Goal: Task Accomplishment & Management: Complete application form

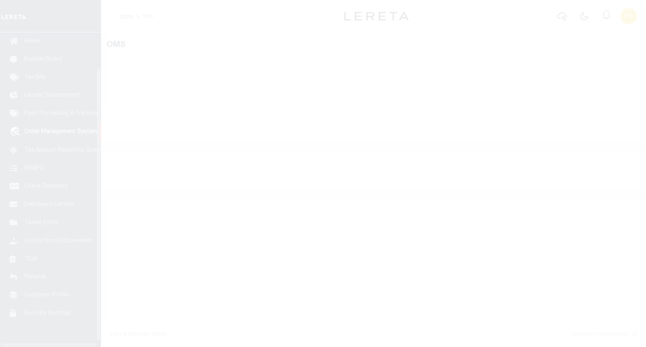
scroll to position [47, 0]
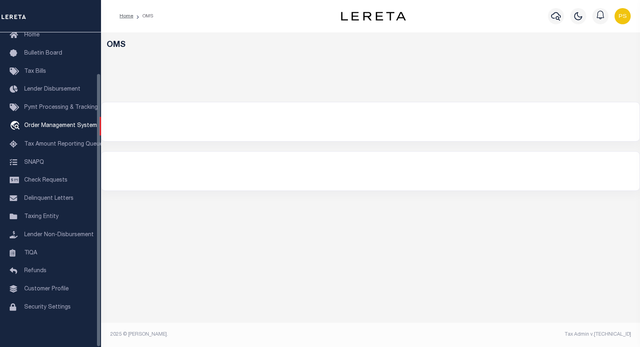
select select "200"
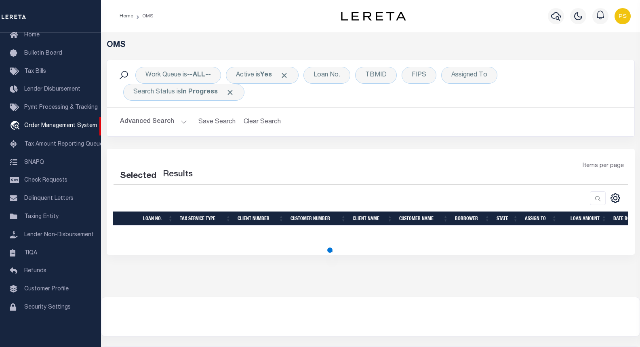
select select "200"
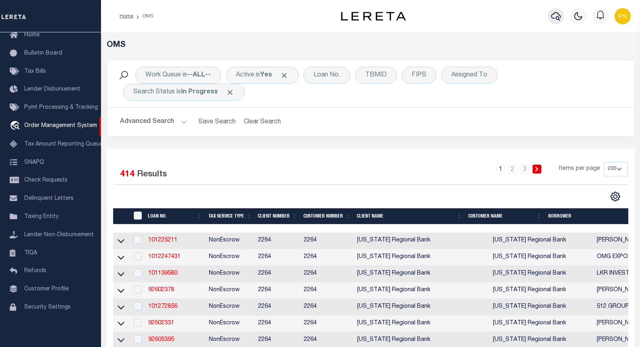
click at [552, 14] on icon "button" at bounding box center [556, 16] width 10 height 10
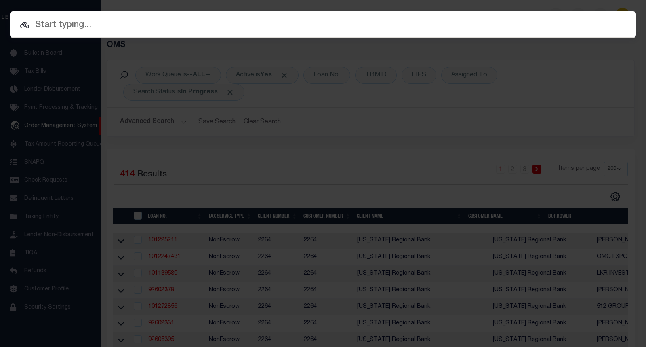
click at [114, 22] on input "text" at bounding box center [323, 25] width 626 height 14
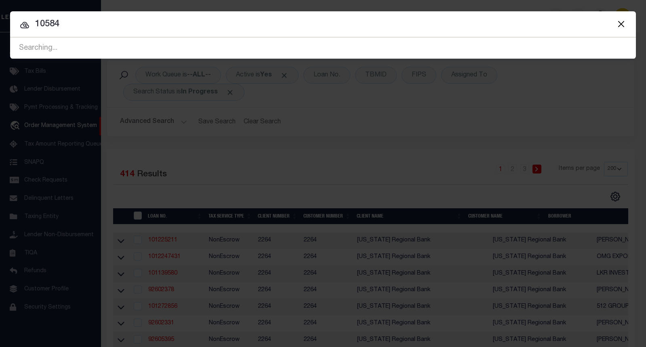
type input "10584"
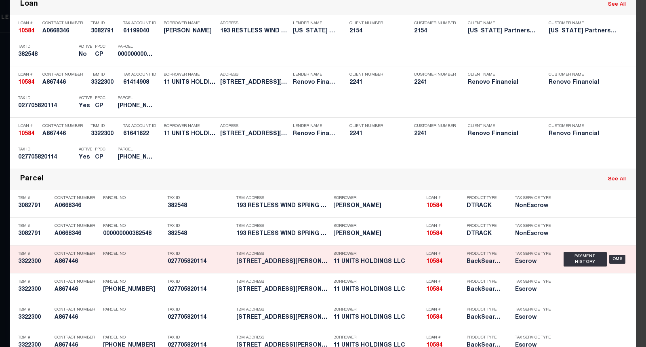
scroll to position [162, 0]
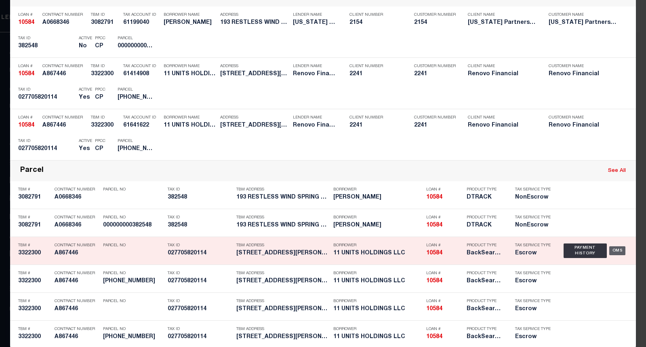
click at [613, 251] on div "OMS" at bounding box center [617, 250] width 17 height 9
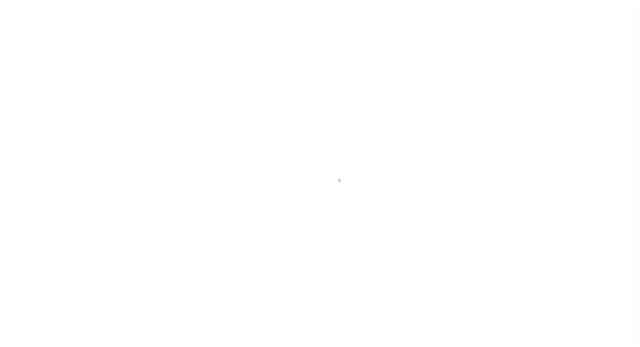
select select "Escrow"
type input "112 Shelley Street"
type input "Waterbury, CT 06705"
type input "a0k8Y00000jIRHm"
type input "CT"
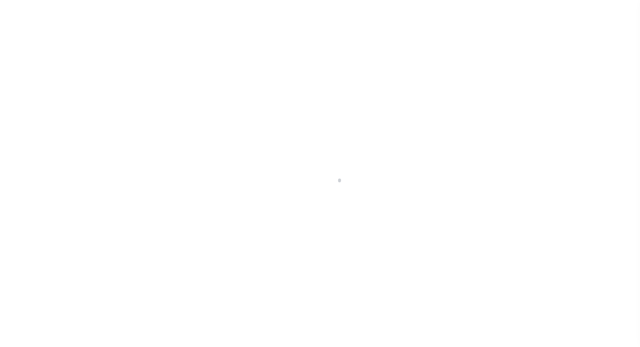
select select
type textarea "LEGAL REQUIRED"
select select "25066"
select select
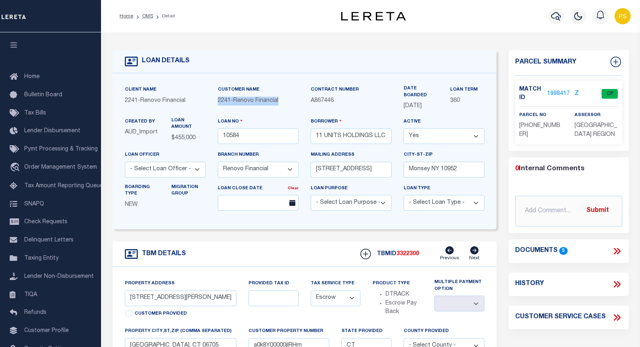
drag, startPoint x: 219, startPoint y: 103, endPoint x: 283, endPoint y: 101, distance: 63.8
click at [283, 101] on div "2241 - Renovo Financial" at bounding box center [258, 101] width 81 height 9
copy span "2241 - Renovo Financial"
click at [353, 110] on div "Contract Number A867446" at bounding box center [351, 101] width 93 height 32
drag, startPoint x: 338, startPoint y: 105, endPoint x: 311, endPoint y: 103, distance: 27.1
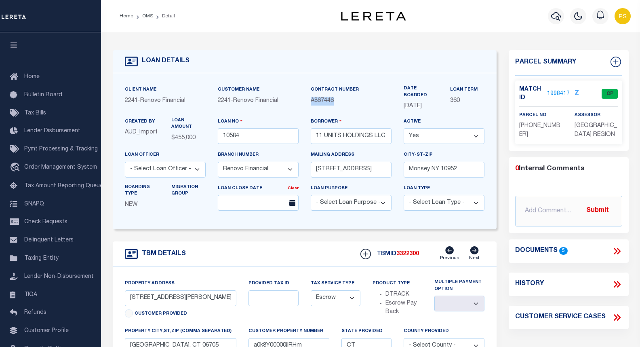
click at [311, 103] on p "A867446" at bounding box center [351, 101] width 81 height 9
copy span "A867446"
click at [559, 94] on link "1998417" at bounding box center [558, 94] width 23 height 8
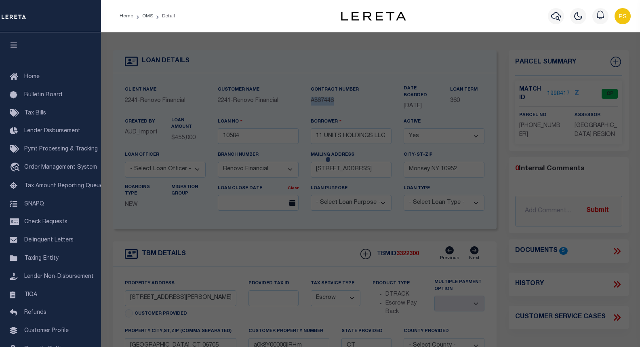
checkbox input "false"
select select "CP"
type input "11 UNITS HOLDINGS LLC"
select select
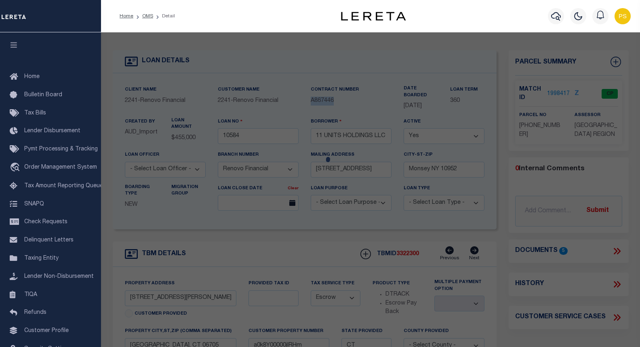
type input "112 SHELLEY ST"
checkbox input "false"
type input "Waterbury, CT 06705"
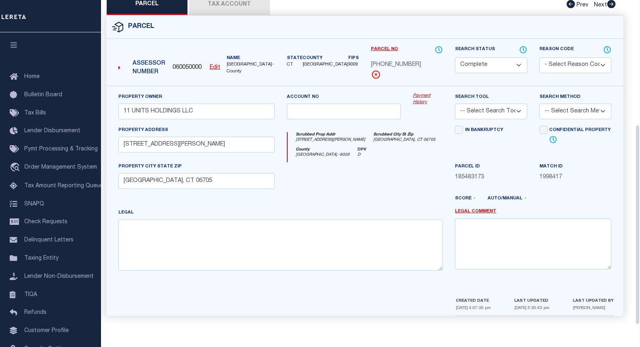
scroll to position [202, 0]
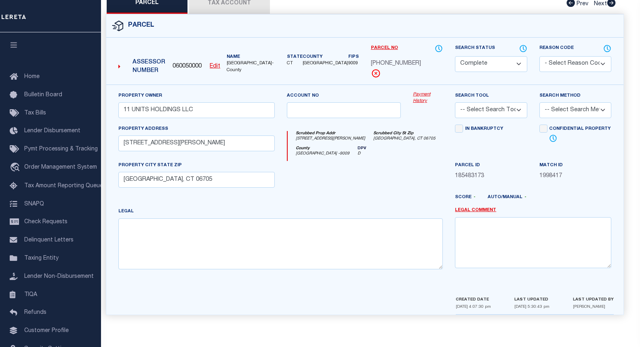
click at [229, 4] on button "Tax Account" at bounding box center [229, 4] width 81 height 20
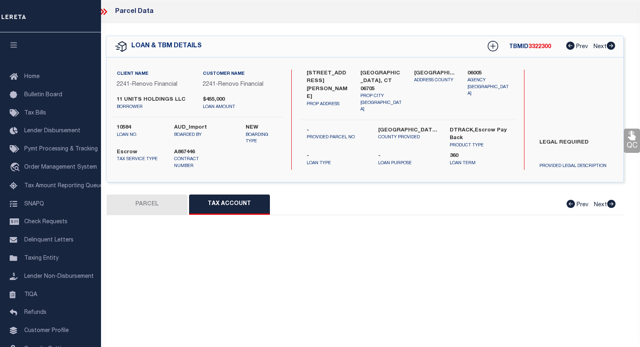
scroll to position [0, 0]
select select "100"
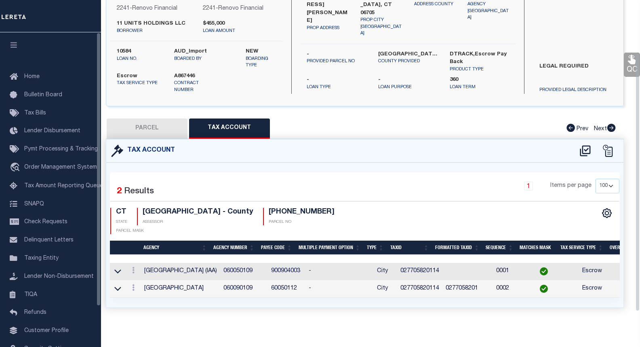
scroll to position [83, 0]
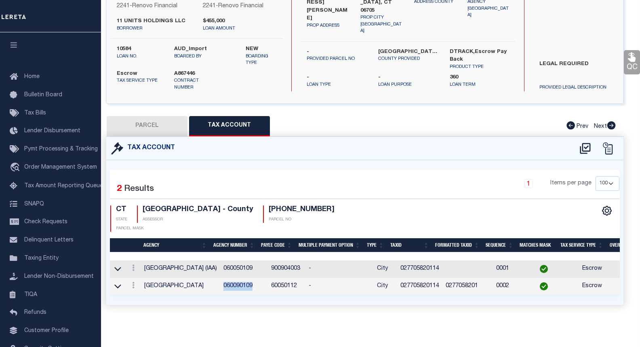
drag, startPoint x: 245, startPoint y: 281, endPoint x: 215, endPoint y: 281, distance: 30.3
click at [220, 281] on td "060090109" at bounding box center [244, 285] width 48 height 17
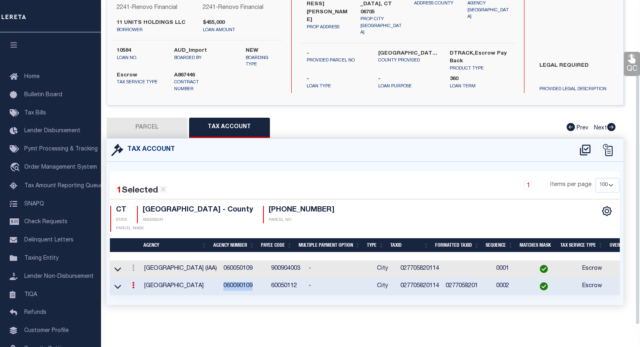
scroll to position [82, 0]
copy td "060090109"
drag, startPoint x: 392, startPoint y: 262, endPoint x: 431, endPoint y: 261, distance: 38.8
click at [431, 262] on td "027705820114" at bounding box center [419, 268] width 45 height 17
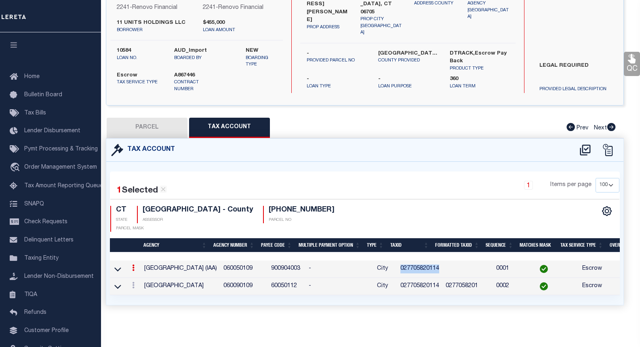
copy td "027705820114"
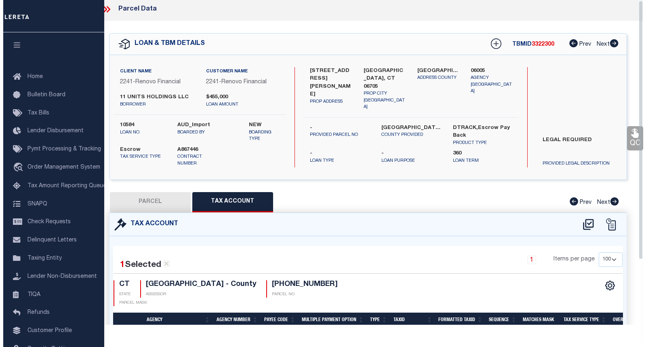
scroll to position [1, 0]
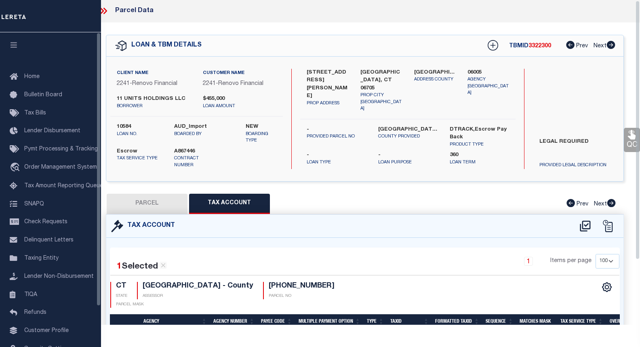
click at [348, 148] on div "112 Shelley Street PROP ADDRESS Waterbury, CT 06705 PROP CITY ST ZIP New Haven …" at bounding box center [407, 119] width 215 height 100
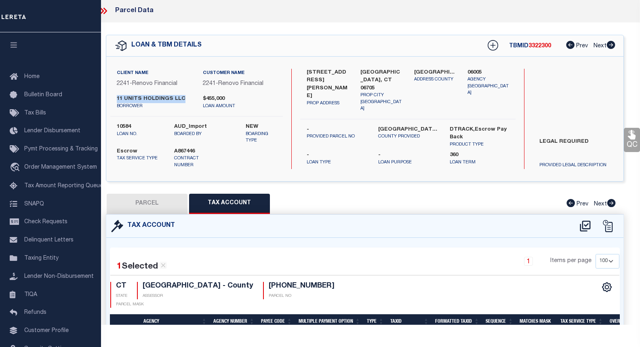
drag, startPoint x: 182, startPoint y: 98, endPoint x: 118, endPoint y: 99, distance: 64.6
click at [118, 99] on label "11 UNITS HOLDINGS LLC" at bounding box center [154, 99] width 74 height 8
copy label "11 UNITS HOLDINGS LLC"
click at [105, 8] on icon at bounding box center [105, 11] width 4 height 6
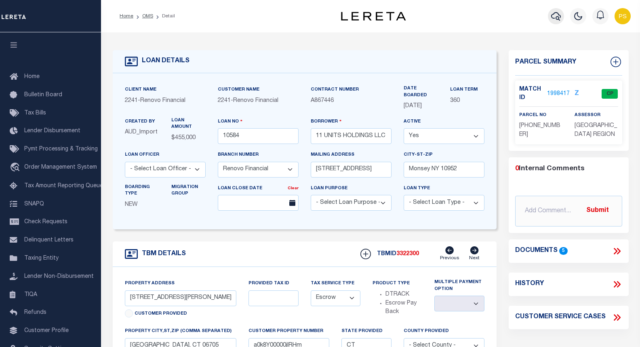
click at [559, 20] on icon "button" at bounding box center [556, 16] width 10 height 8
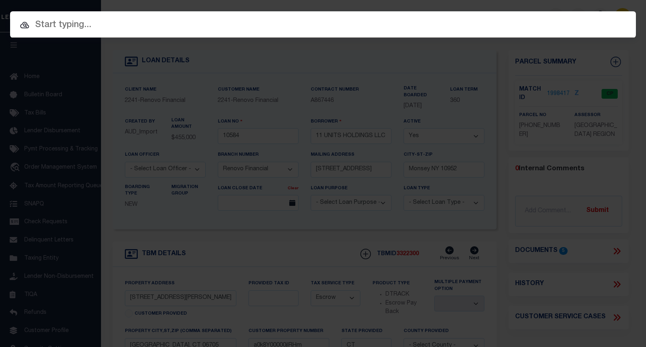
click at [82, 30] on input "text" at bounding box center [323, 25] width 626 height 14
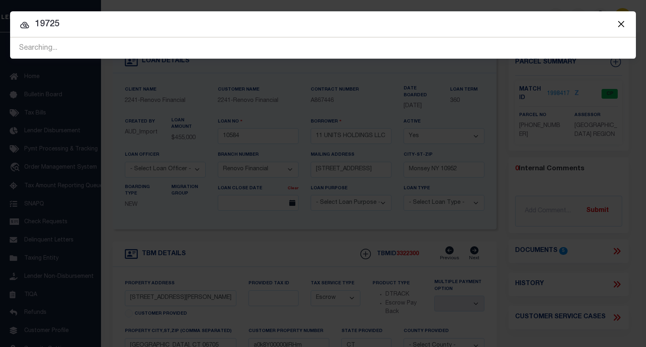
type input "19725"
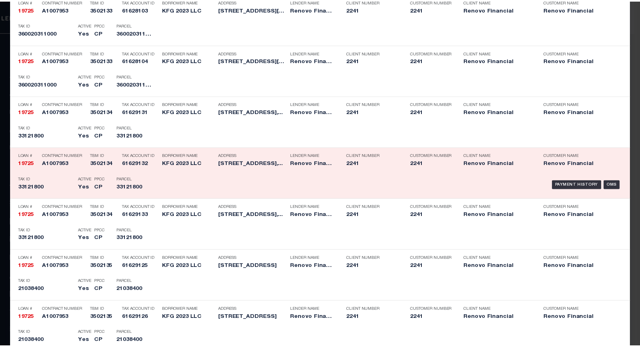
scroll to position [283, 0]
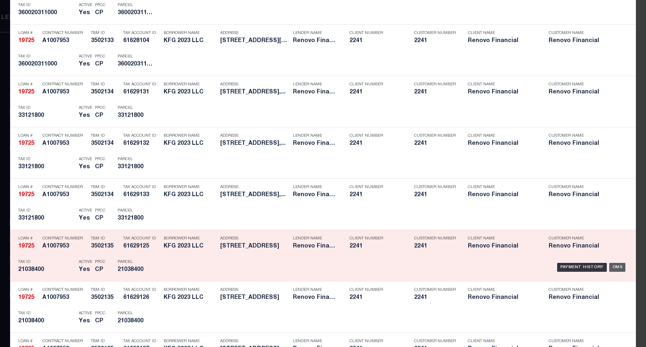
click at [613, 267] on div "OMS" at bounding box center [617, 267] width 17 height 9
type input "19725"
type input "KFG 2023 LLC"
type input "[STREET_ADDRESS]"
type input "[GEOGRAPHIC_DATA] [GEOGRAPHIC_DATA] 16509"
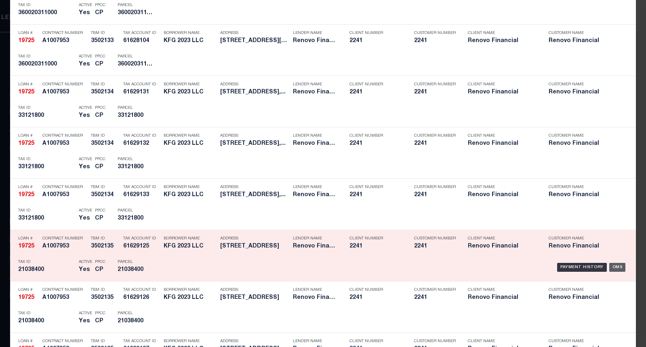
select select "400"
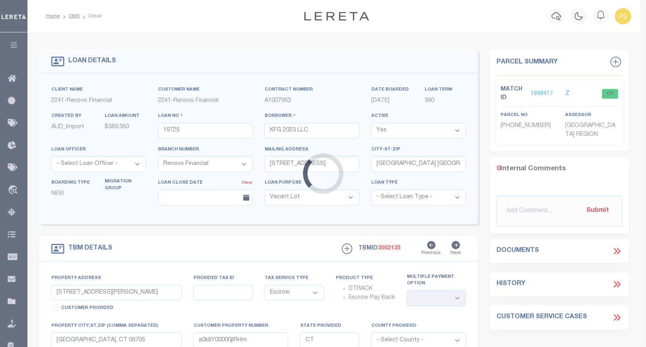
type input "[STREET_ADDRESS]"
select select
type input "Wampum, [GEOGRAPHIC_DATA] 16157"
type input "a0kUS00000B4ATt"
type input "PA"
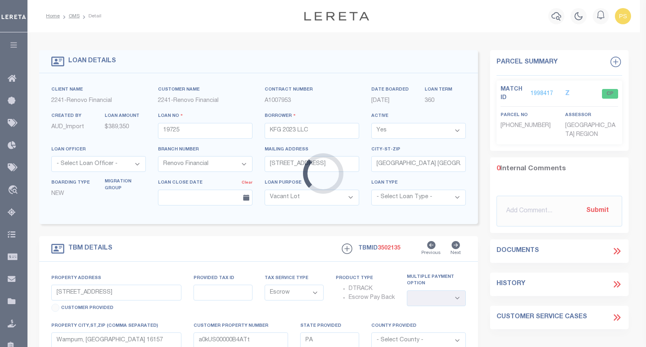
select select
select select "25066"
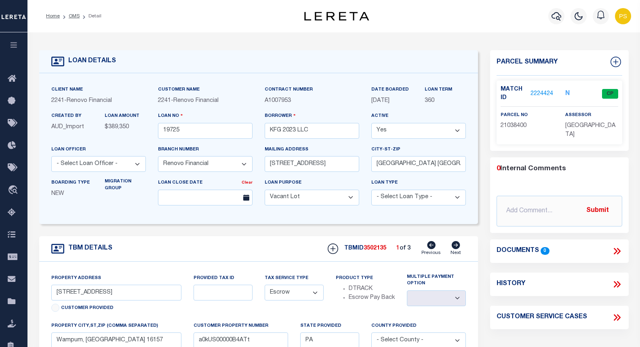
click at [542, 92] on link "2224424" at bounding box center [541, 94] width 23 height 8
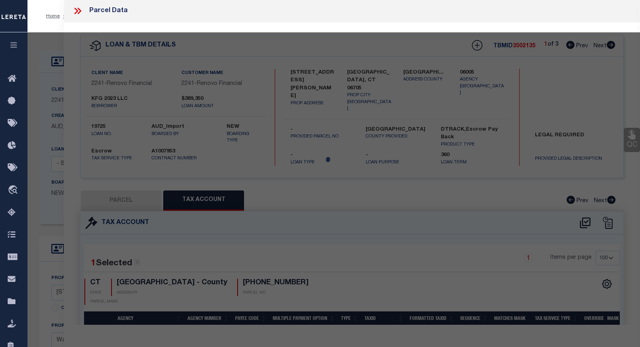
select select "AS"
checkbox input "false"
select select "CP"
type input "LFG 2022 LLC"
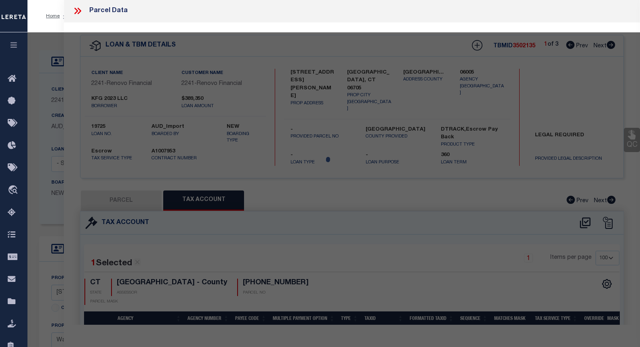
select select "ATL"
select select "ADD"
type input "[STREET_ADDRESS]"
checkbox input "false"
type input "WAMPUM, PA 16157"
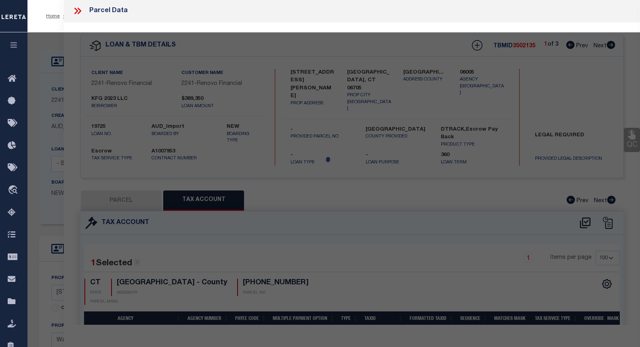
type textarea "L 17& 6' OF L 16 46X120B 140"
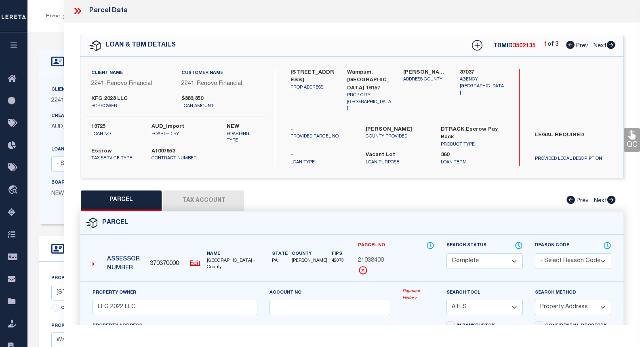
click at [186, 197] on button "Tax Account" at bounding box center [203, 200] width 81 height 20
select select "100"
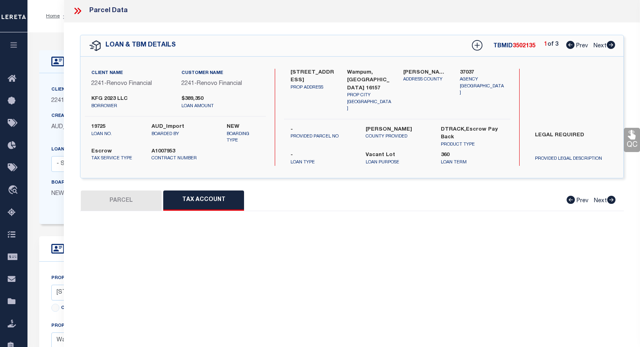
select select "100"
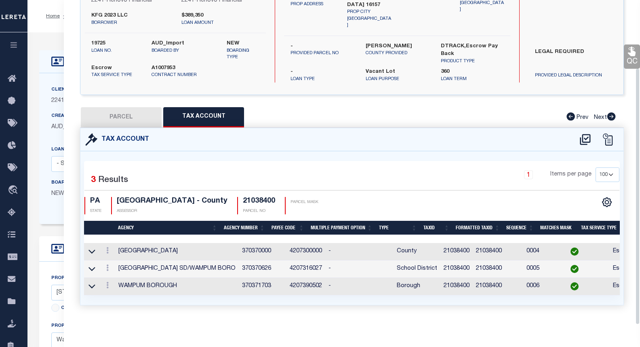
scroll to position [86, 0]
drag, startPoint x: 256, startPoint y: 282, endPoint x: 225, endPoint y: 281, distance: 30.3
click at [239, 281] on td "370371703" at bounding box center [263, 285] width 48 height 17
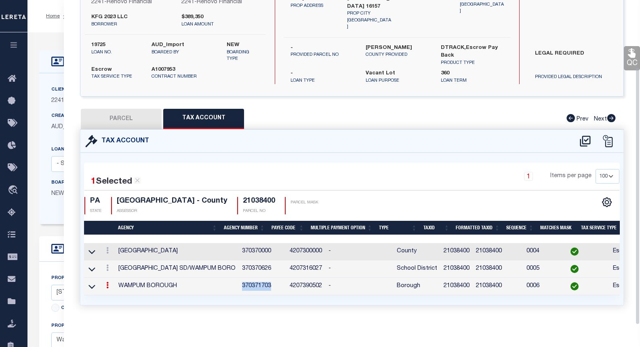
scroll to position [84, 0]
copy td "370371703"
drag, startPoint x: 424, startPoint y: 263, endPoint x: 453, endPoint y: 266, distance: 28.8
click at [453, 266] on td "21038400" at bounding box center [456, 268] width 32 height 17
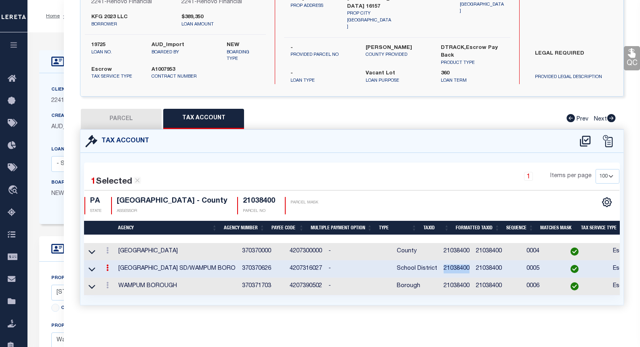
copy td "21038400"
click at [4, 167] on link "Pymt Processing & Tracking" at bounding box center [13, 168] width 27 height 22
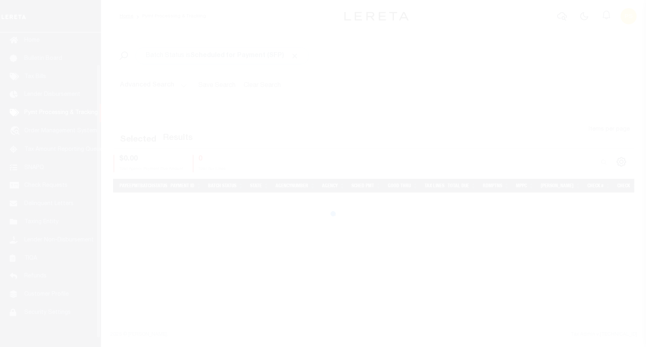
scroll to position [37, 0]
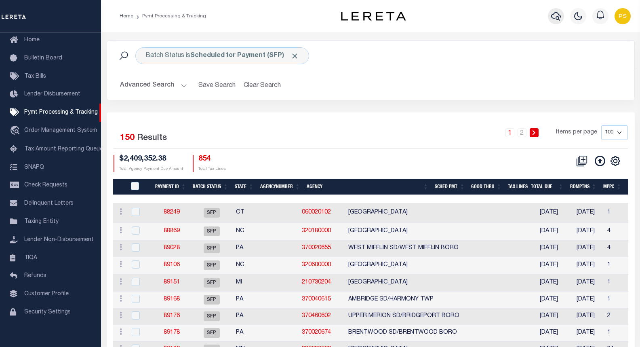
click at [556, 15] on icon "button" at bounding box center [556, 16] width 10 height 10
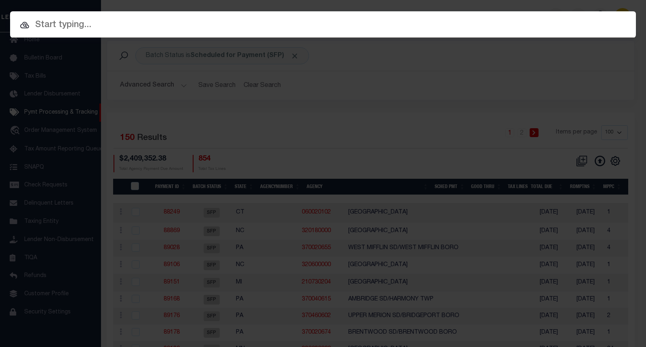
click at [76, 25] on input "text" at bounding box center [323, 25] width 626 height 14
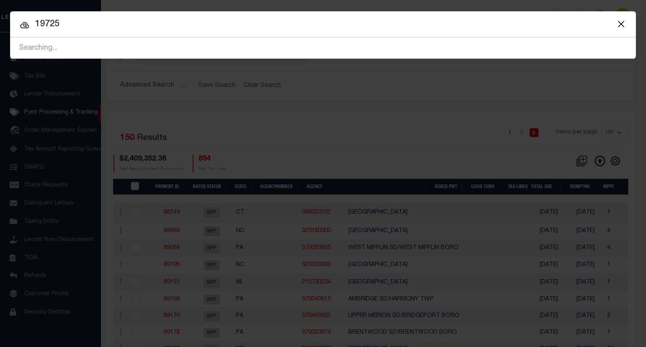
type input "19725"
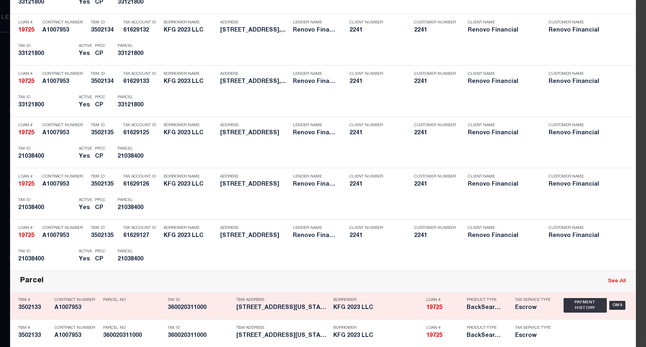
scroll to position [404, 0]
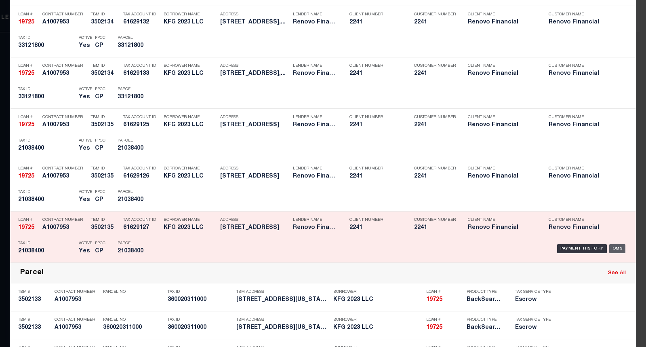
click at [614, 248] on div "OMS" at bounding box center [617, 248] width 17 height 9
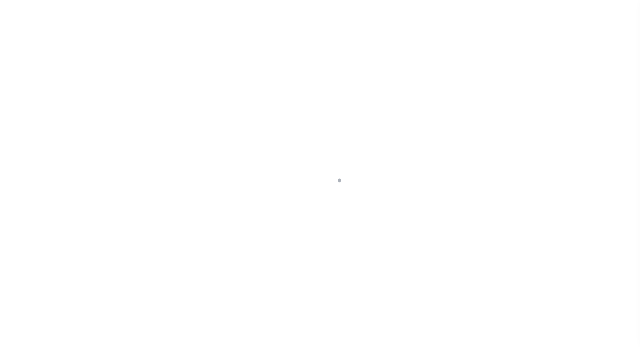
select select "400"
select select "Escrow"
type input "[STREET_ADDRESS]"
select select
type input "Wampum, [GEOGRAPHIC_DATA] 16157"
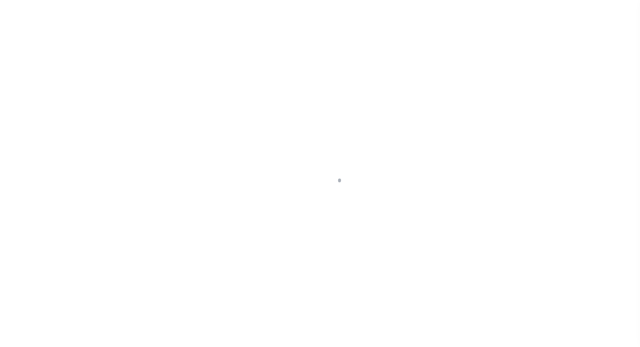
type input "a0kUS00000B4ATt"
type input "PA"
select select
type textarea "LEGAL REQUIRED"
select select "25066"
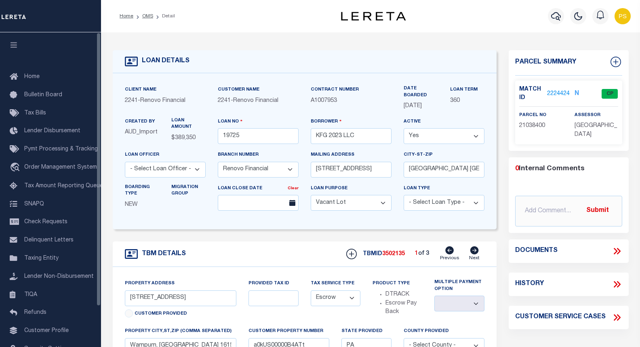
drag, startPoint x: 245, startPoint y: 245, endPoint x: 242, endPoint y: 239, distance: 6.0
click at [246, 244] on div "TBM DETAILS TBMID 3502135 1 of 3 Next" at bounding box center [305, 253] width 384 height 25
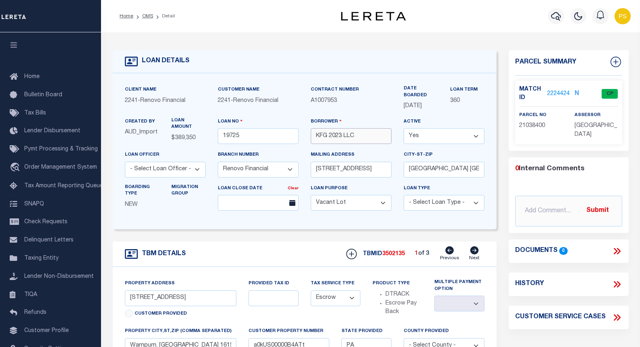
drag, startPoint x: 356, startPoint y: 137, endPoint x: 311, endPoint y: 136, distance: 45.3
click at [311, 136] on input "KFG 2023 LLC" at bounding box center [351, 136] width 81 height 16
